Goal: Task Accomplishment & Management: Use online tool/utility

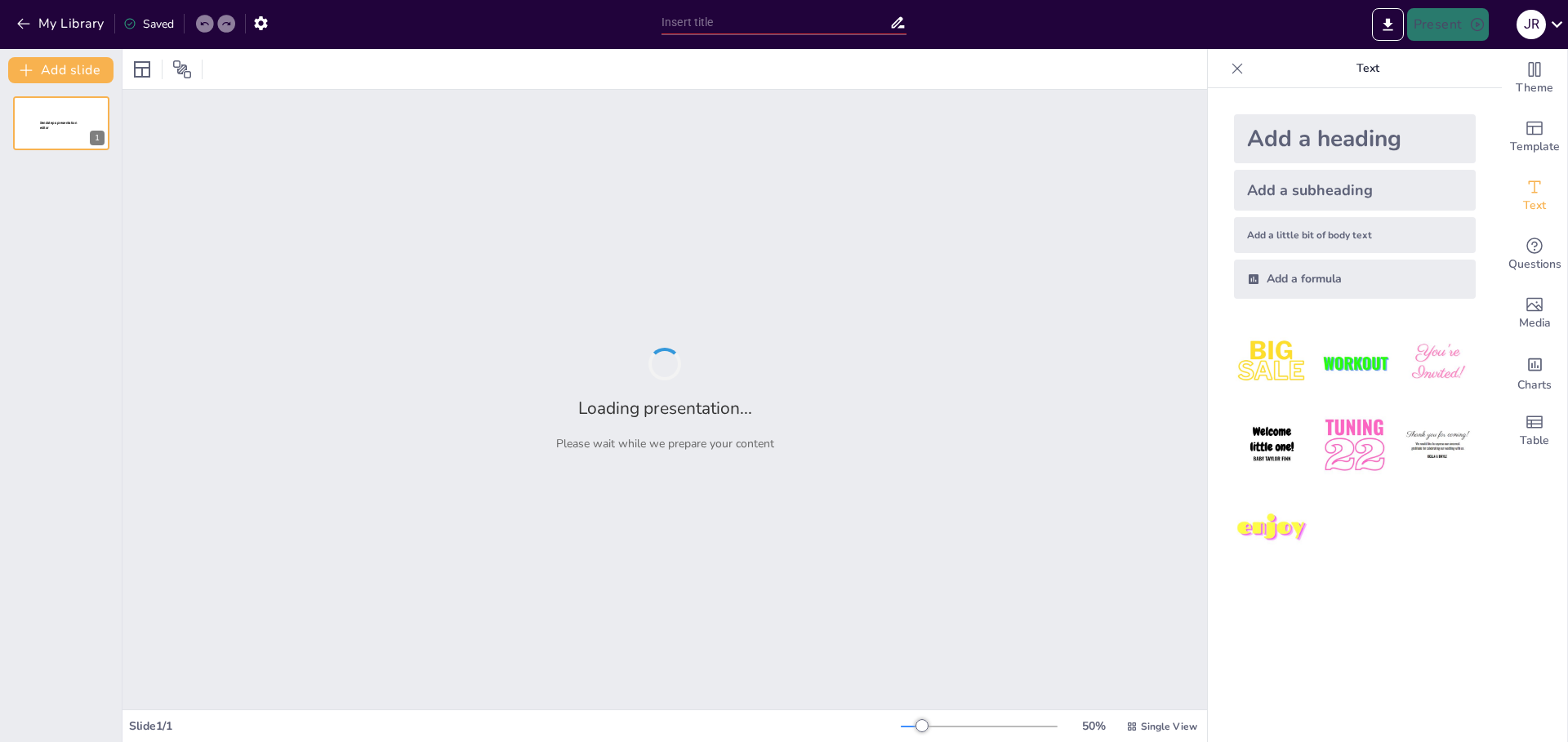
type input "New Sendsteps"
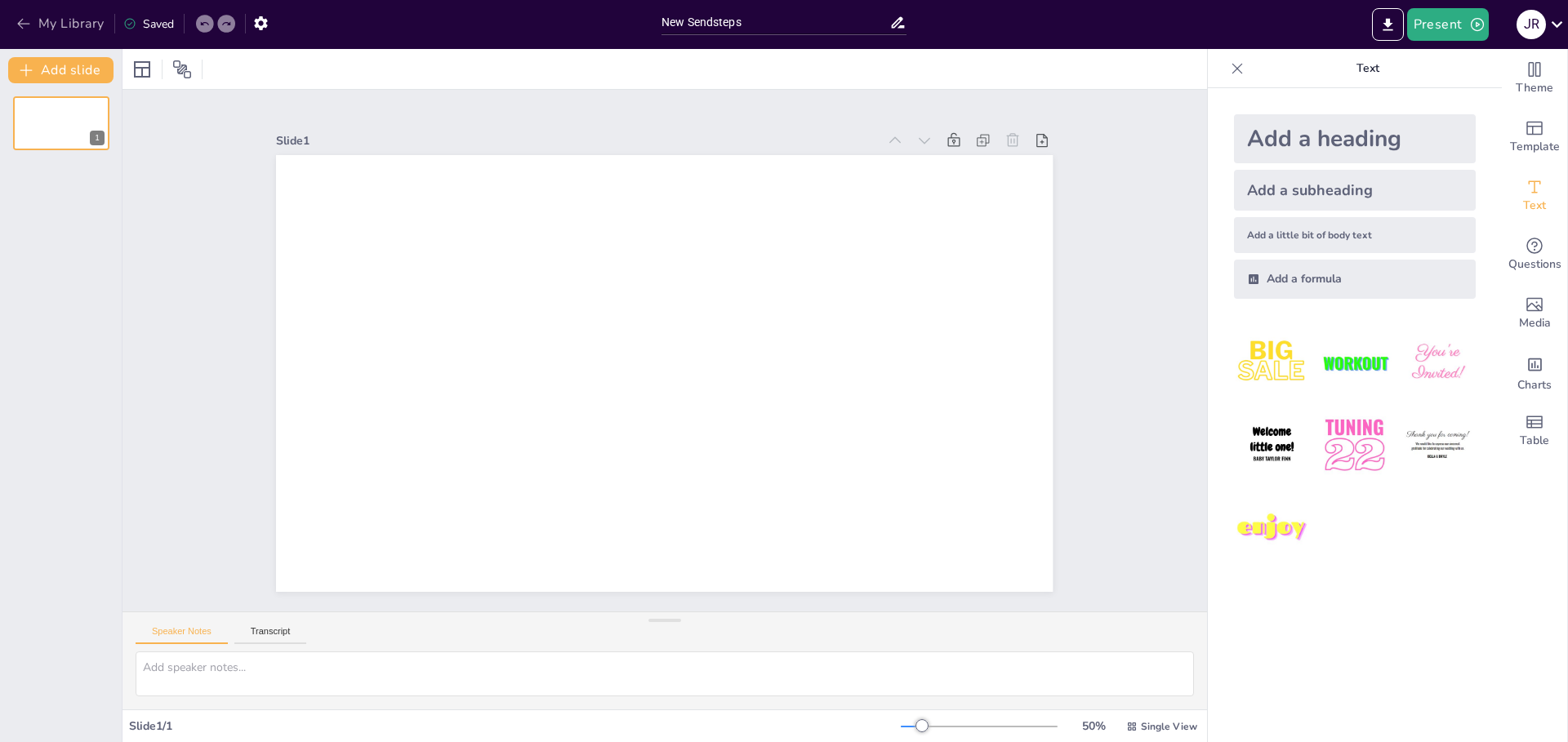
click at [44, 35] on button "My Library" at bounding box center [61, 24] width 99 height 26
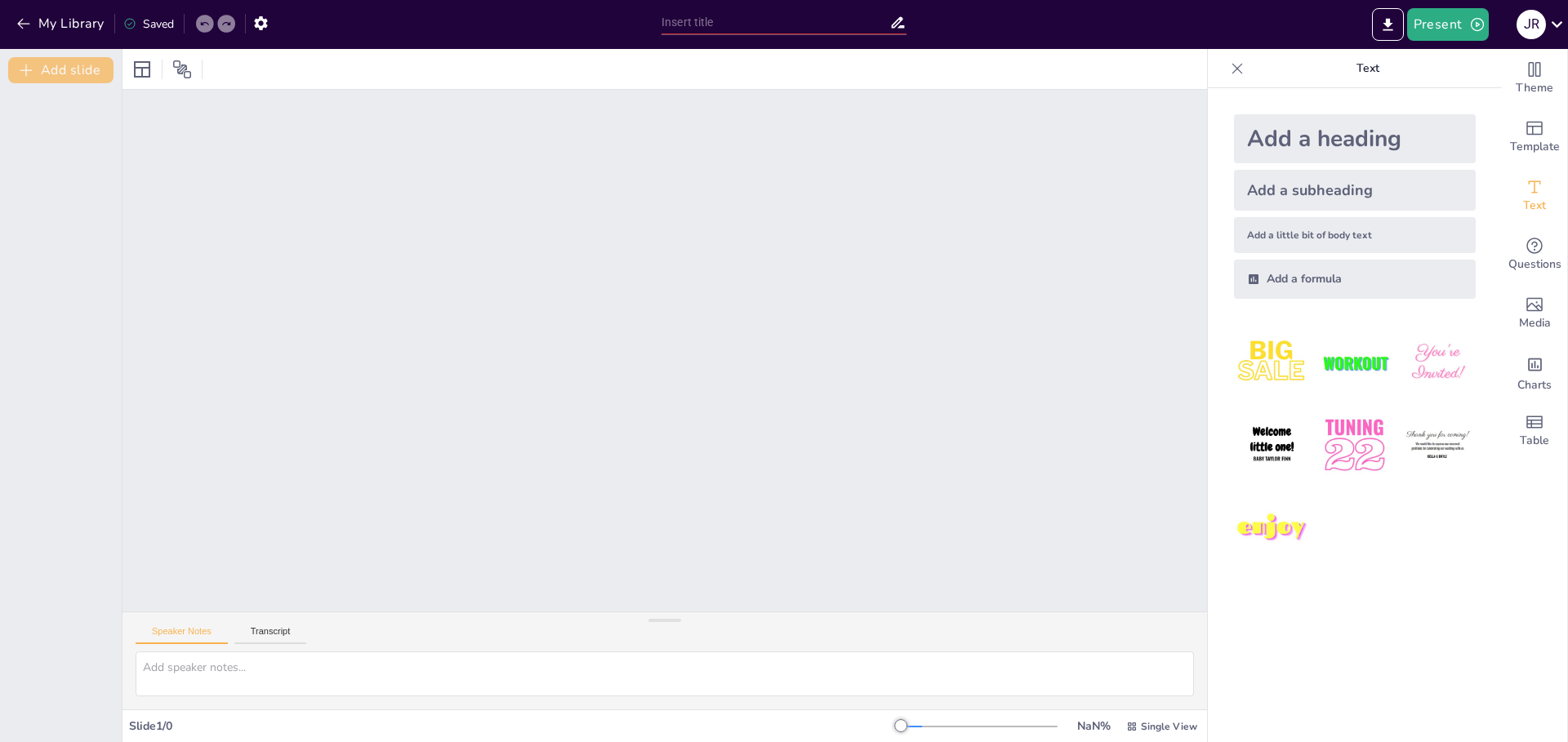
click at [72, 70] on button "Add slide" at bounding box center [60, 71] width 106 height 26
click at [262, 632] on button "Transcript" at bounding box center [270, 635] width 72 height 18
click at [174, 629] on button "Speaker Notes" at bounding box center [181, 635] width 92 height 18
click at [175, 724] on div "Slide 2 / 1" at bounding box center [515, 726] width 772 height 16
click at [1132, 728] on div "Single View" at bounding box center [1162, 726] width 78 height 26
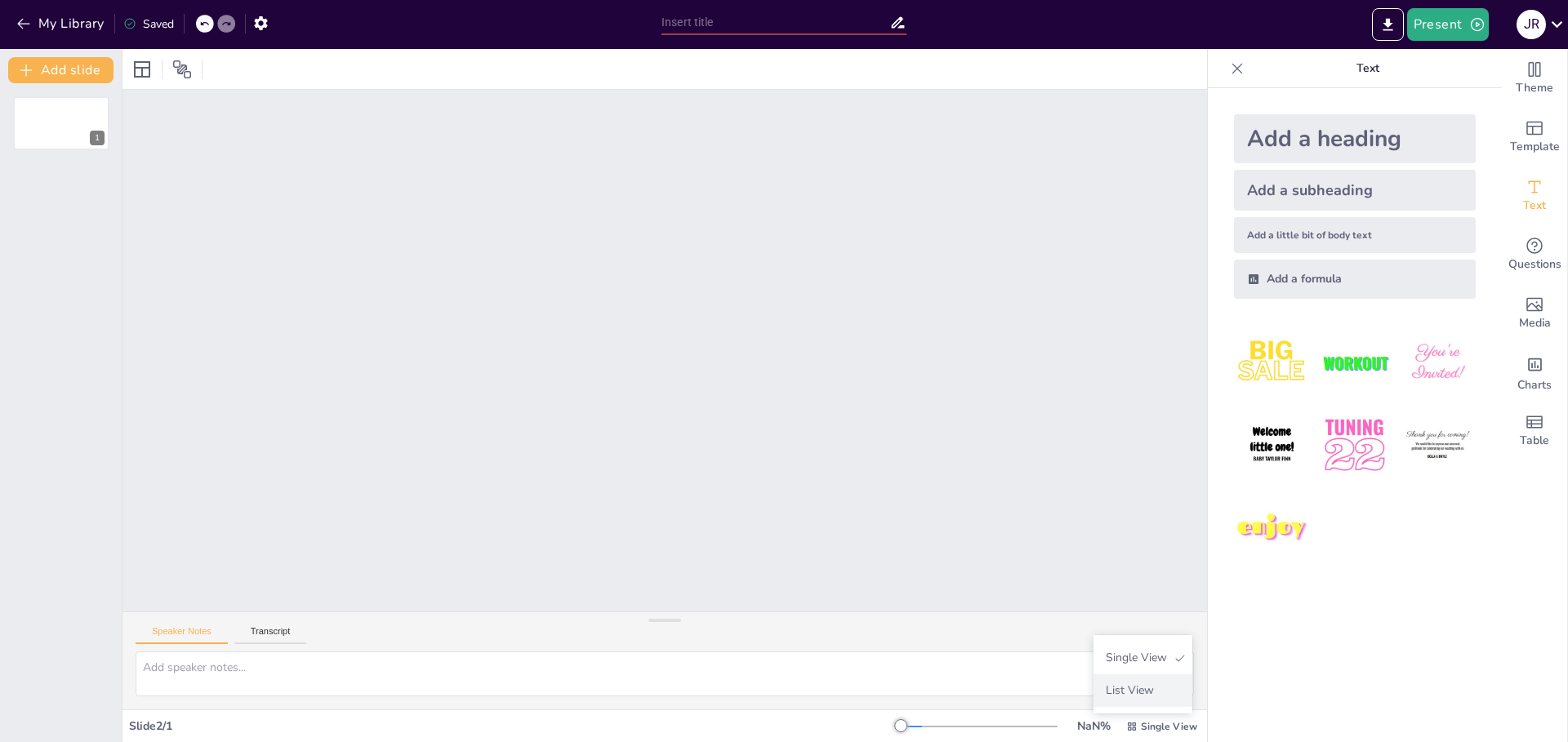
click at [1154, 692] on span "List View" at bounding box center [1142, 691] width 85 height 16
click at [1442, 31] on button "Present" at bounding box center [1448, 24] width 82 height 32
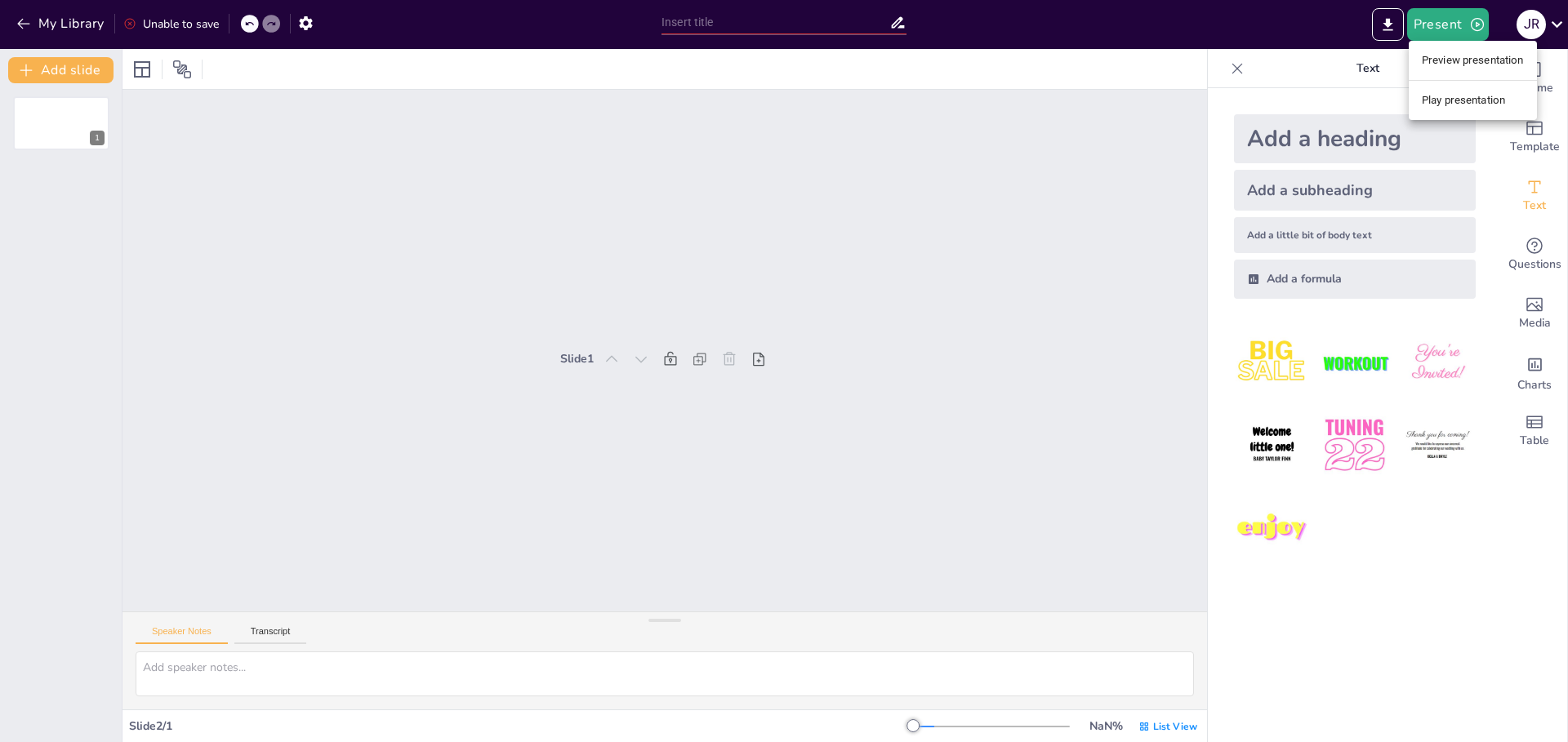
click at [1459, 60] on li "Preview presentation" at bounding box center [1472, 60] width 128 height 26
